Goal: Information Seeking & Learning: Learn about a topic

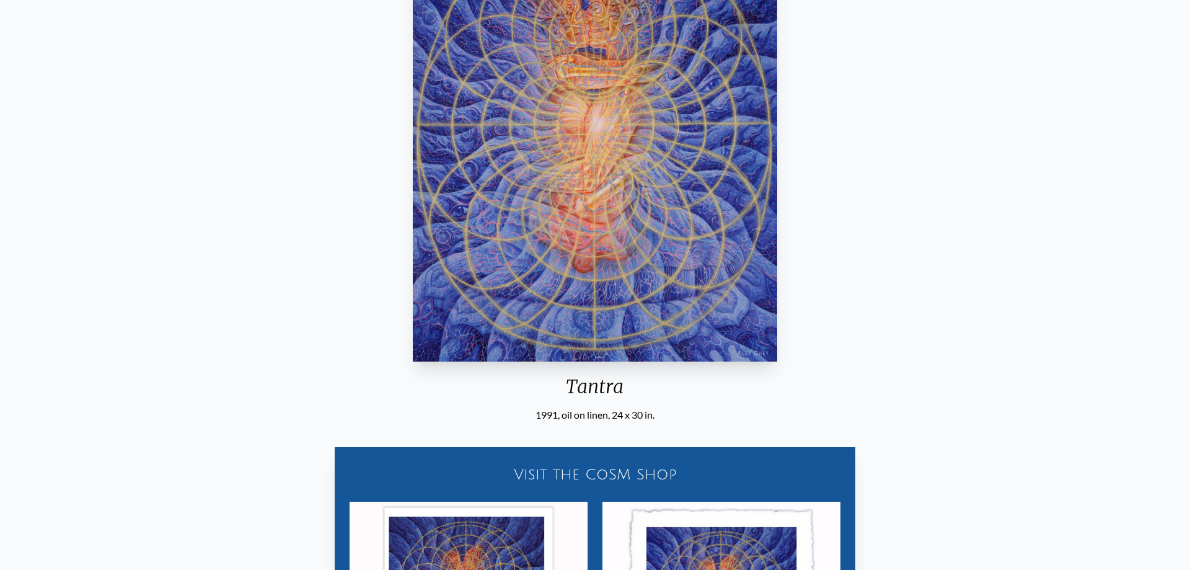
scroll to position [206, 0]
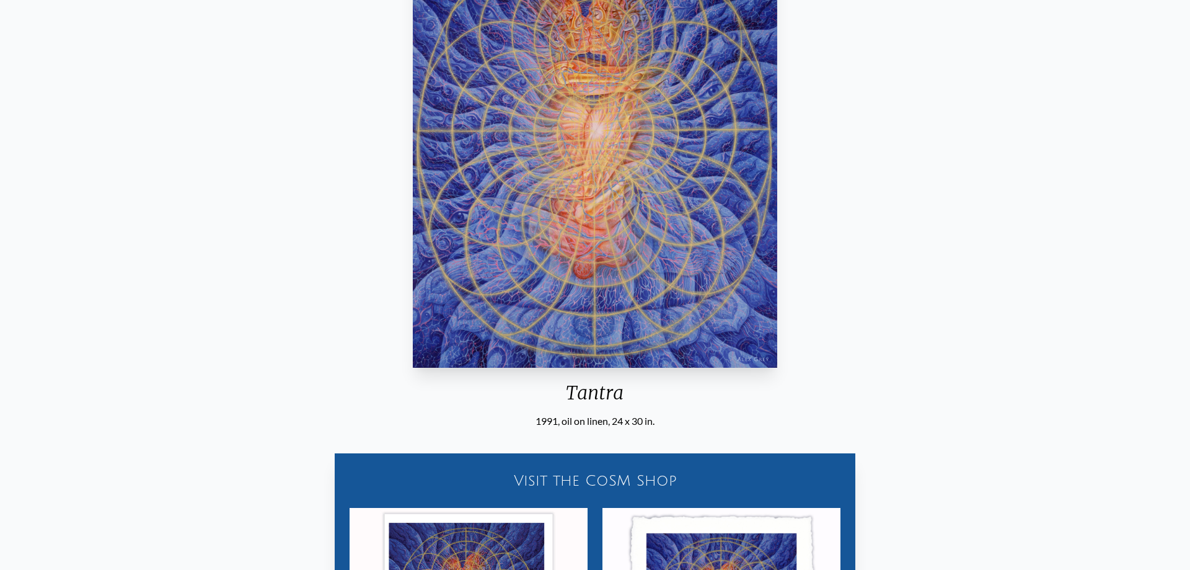
click at [598, 156] on img "3 / 33" at bounding box center [595, 140] width 365 height 456
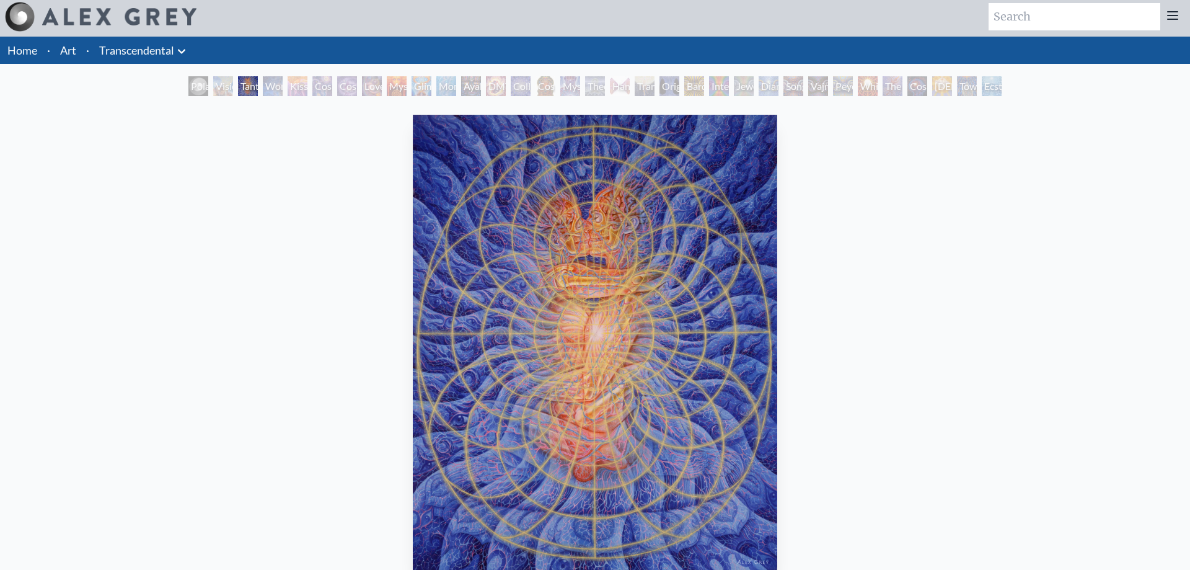
scroll to position [0, 0]
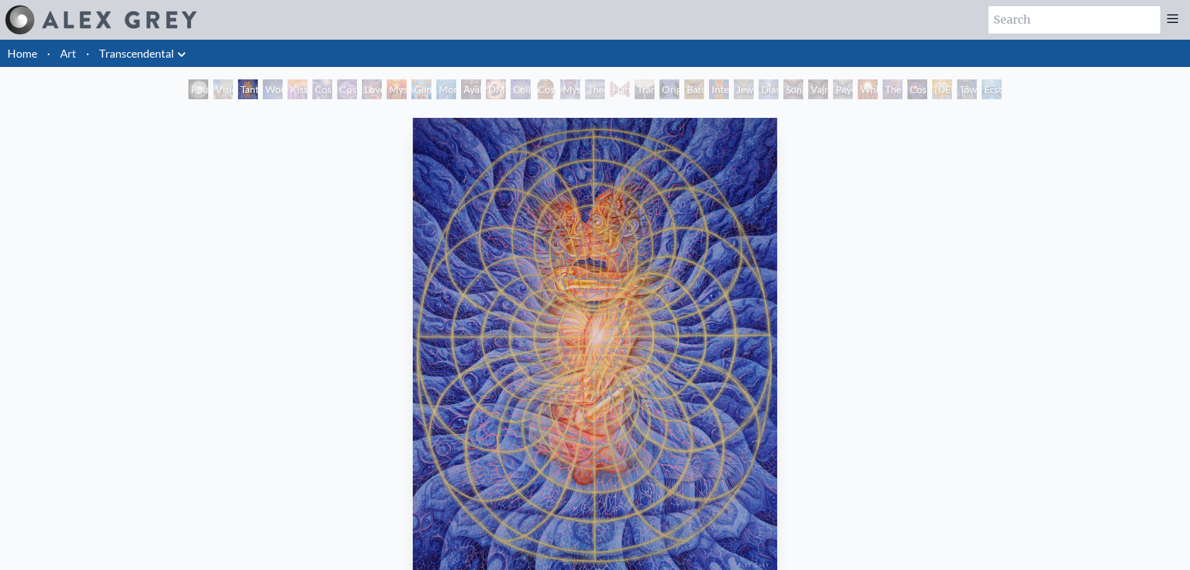
click at [273, 95] on div "Wonder" at bounding box center [273, 89] width 20 height 20
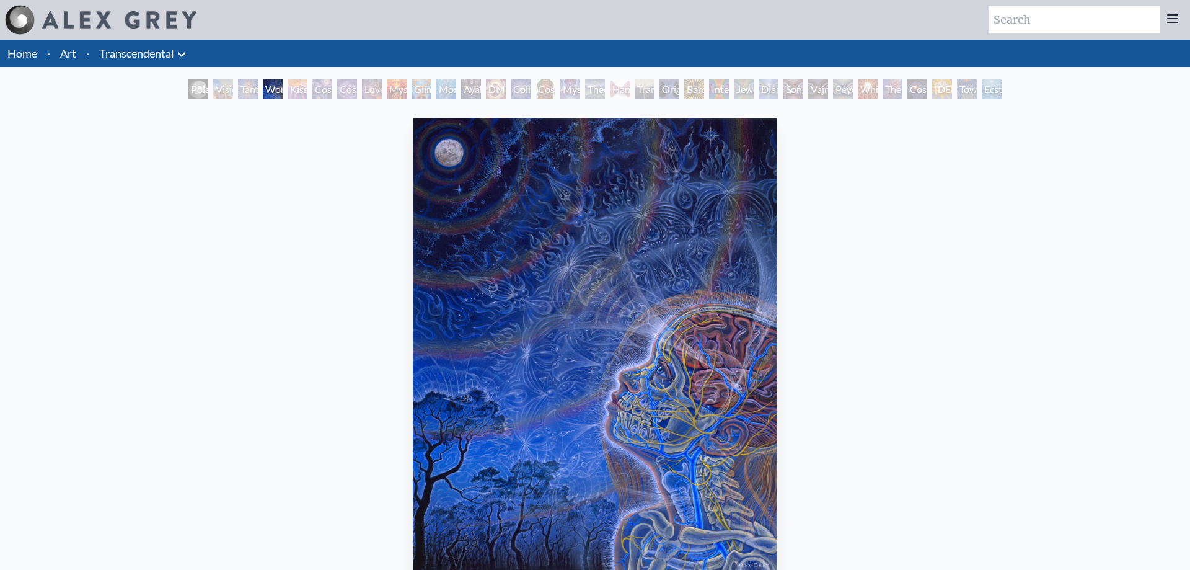
click at [308, 96] on div "Kiss of the [MEDICAL_DATA]" at bounding box center [298, 89] width 20 height 20
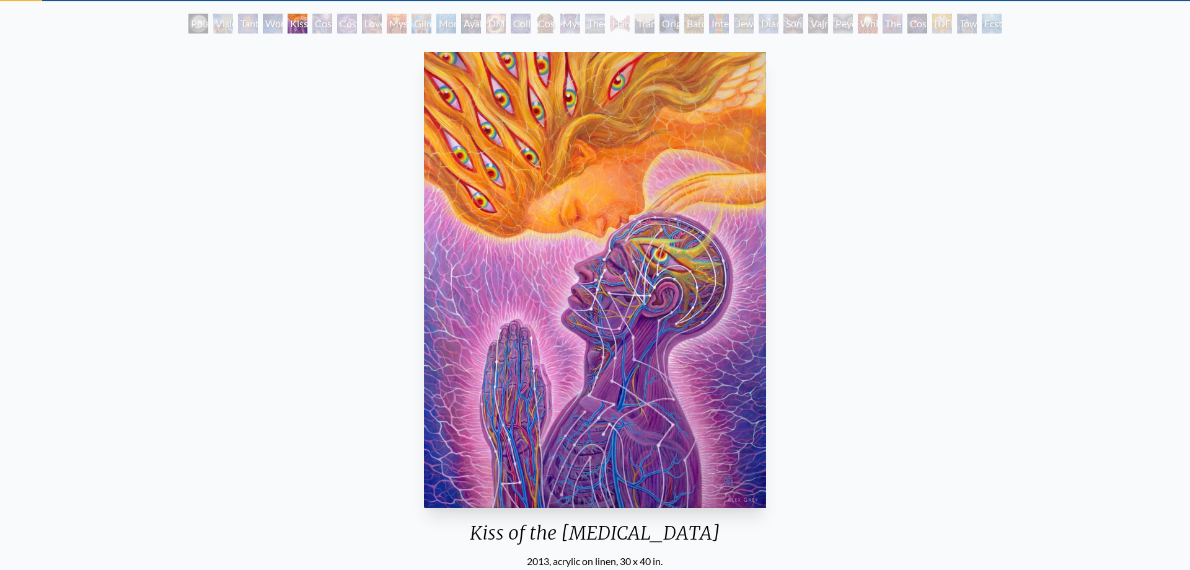
scroll to position [63, 0]
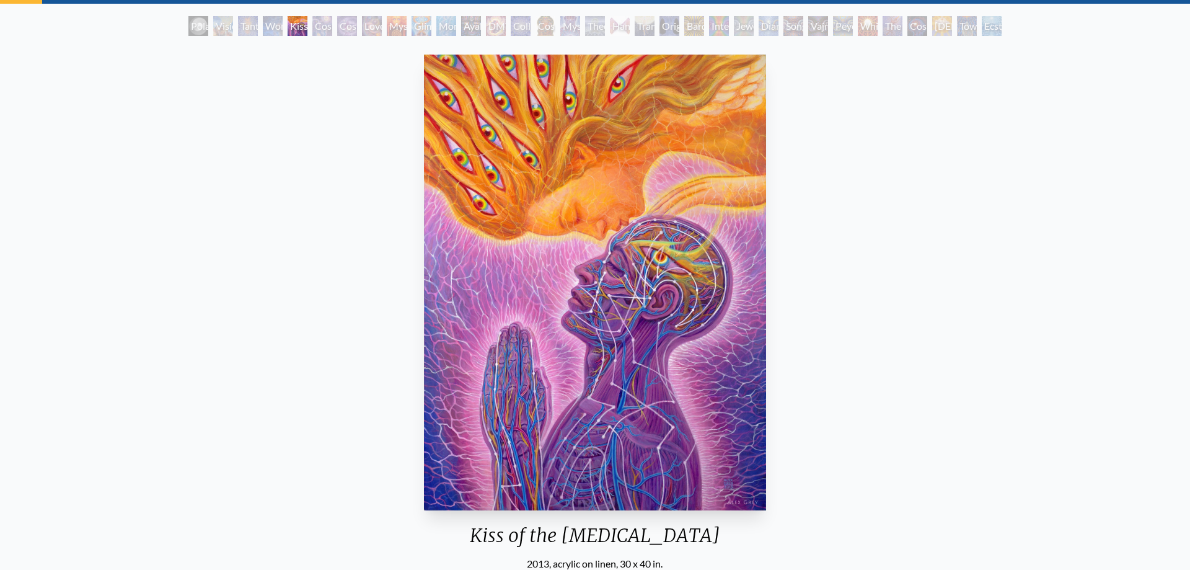
click at [324, 26] on div "Cosmic Creativity" at bounding box center [322, 26] width 20 height 20
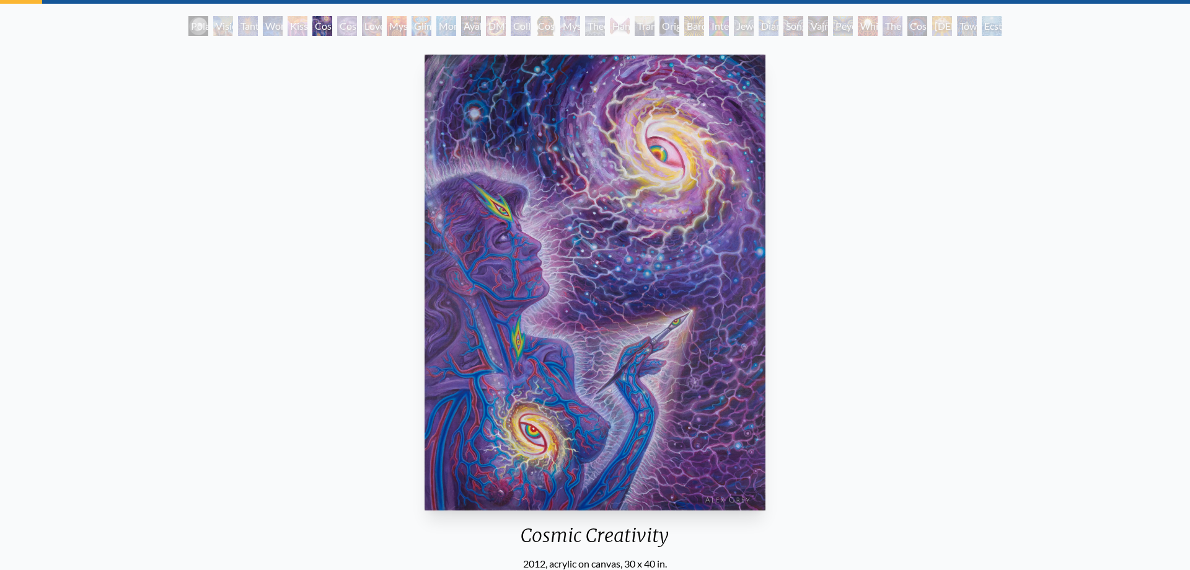
click at [382, 16] on div "Love is a Cosmic Force" at bounding box center [372, 26] width 20 height 20
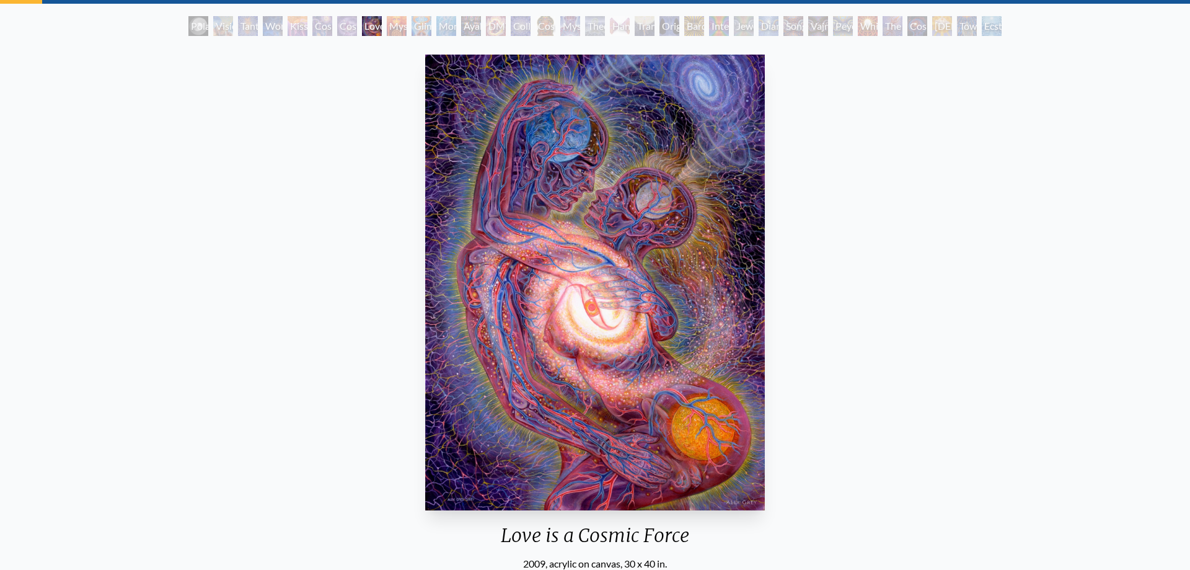
click at [432, 22] on div "Glimpsing the Empyrean" at bounding box center [422, 26] width 20 height 20
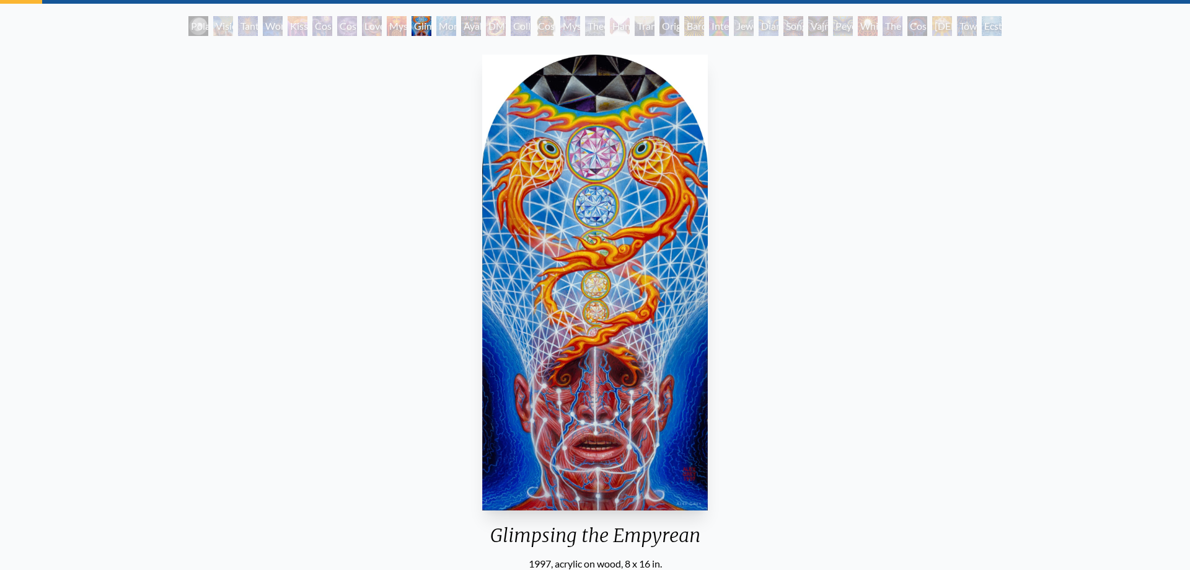
click at [246, 27] on div "Tantra" at bounding box center [248, 26] width 20 height 20
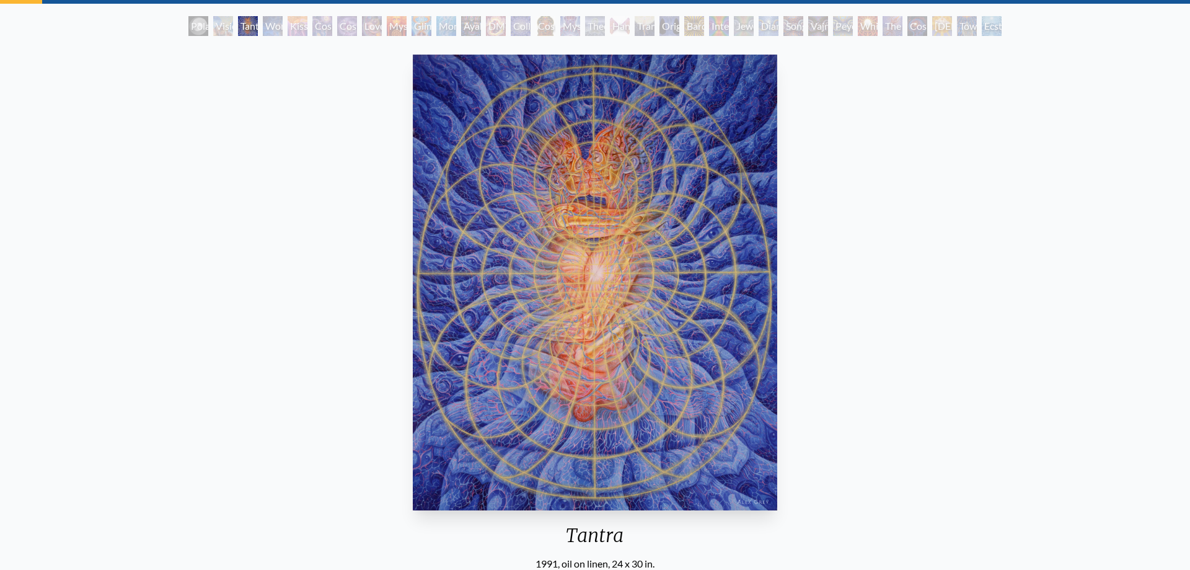
click at [219, 28] on div "Visionary Origin of Language" at bounding box center [223, 26] width 20 height 20
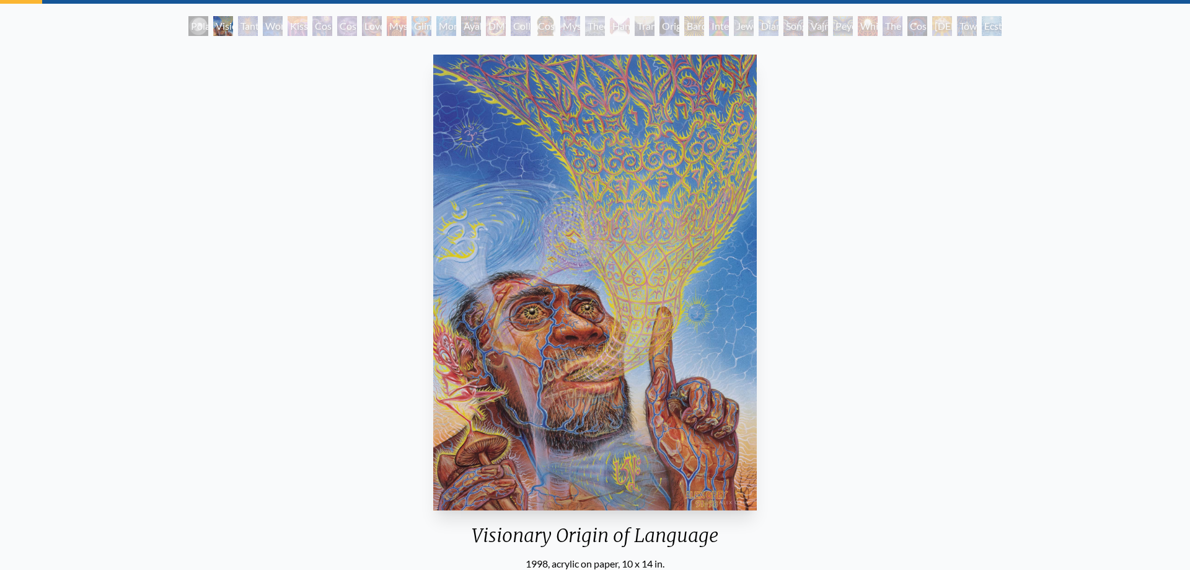
click at [300, 23] on div "Kiss of the [MEDICAL_DATA]" at bounding box center [298, 26] width 20 height 20
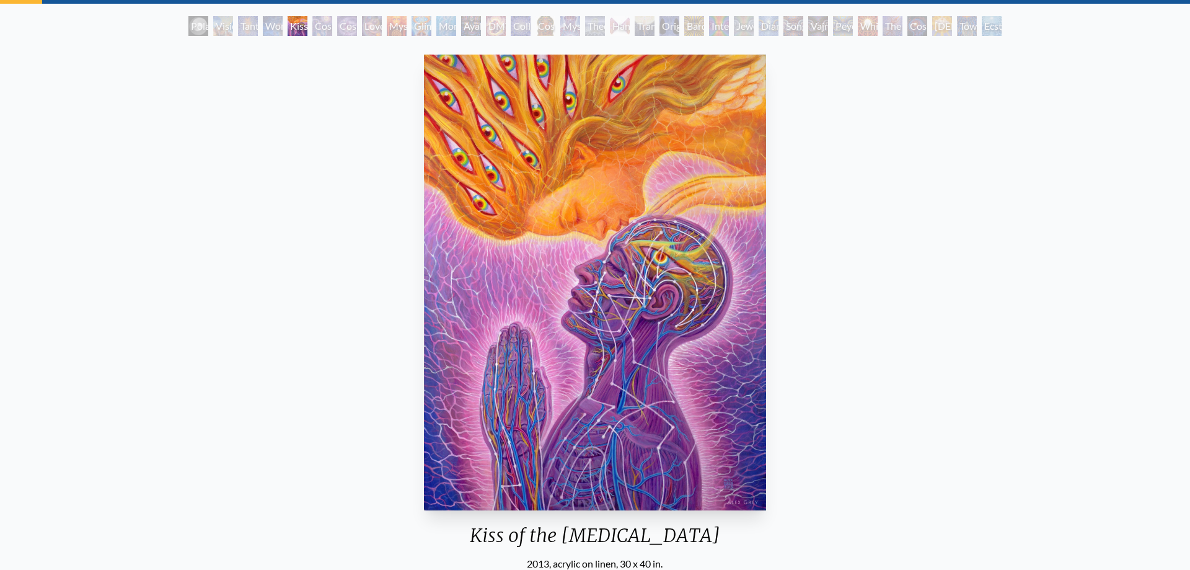
click at [246, 24] on div "Tantra" at bounding box center [248, 26] width 20 height 20
